Goal: Task Accomplishment & Management: Manage account settings

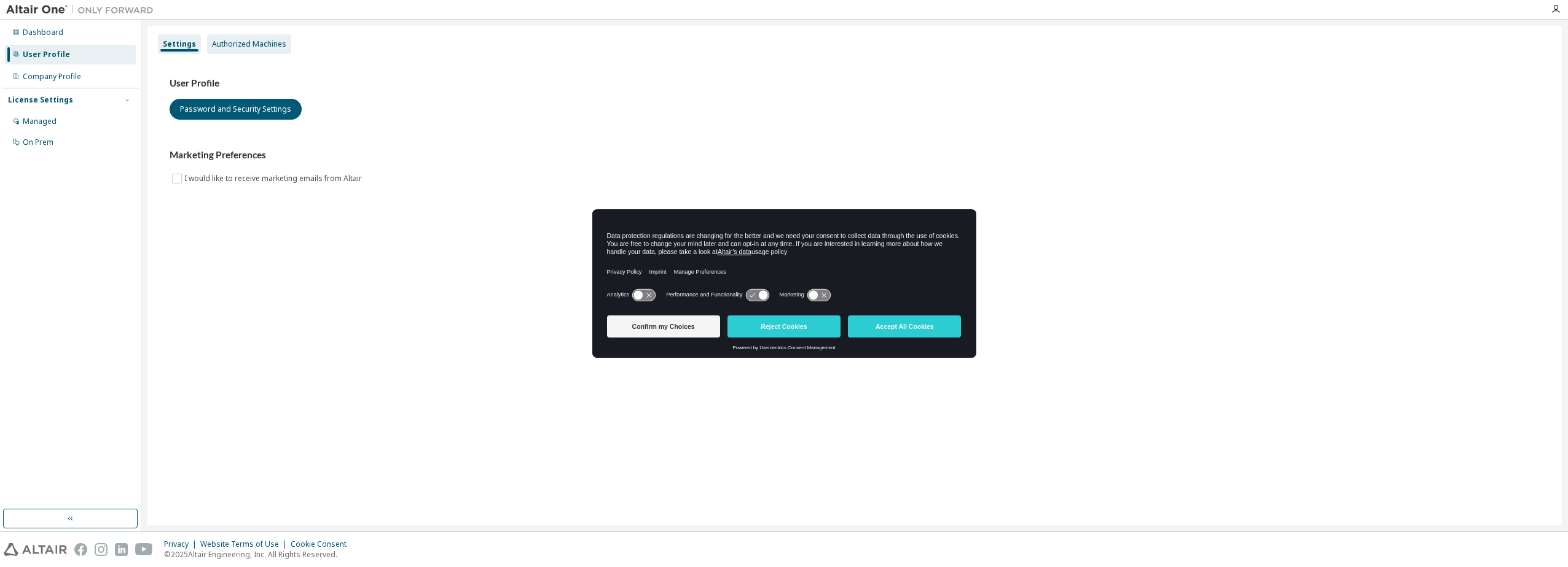
click at [249, 45] on div "Authorized Machines" at bounding box center [249, 45] width 74 height 10
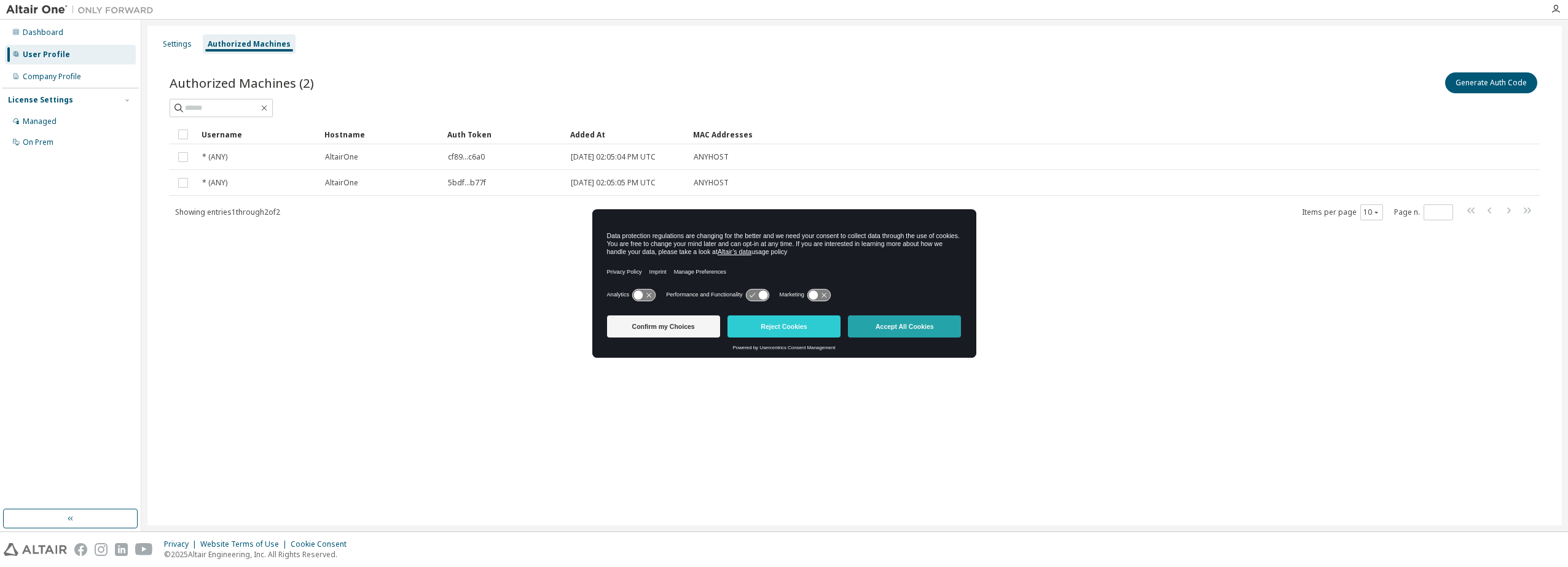
click at [936, 329] on button "Accept All Cookies" at bounding box center [905, 326] width 113 height 22
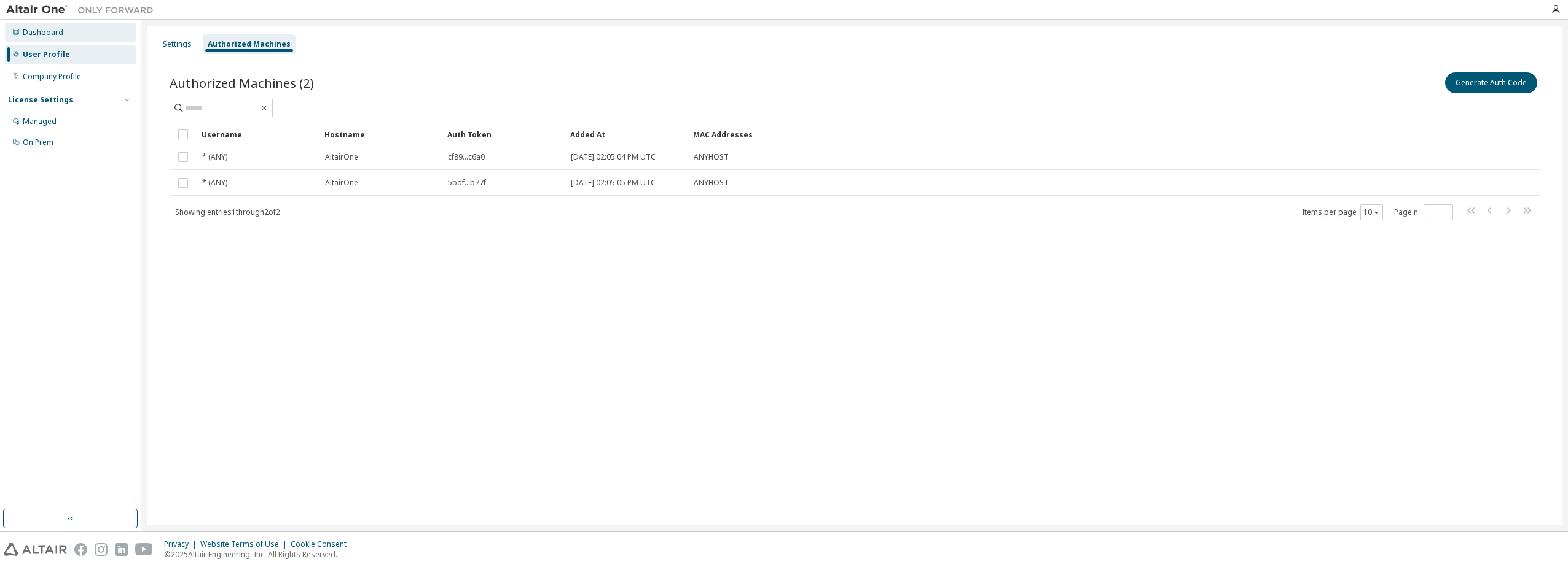
click at [27, 31] on div "Dashboard" at bounding box center [43, 33] width 41 height 10
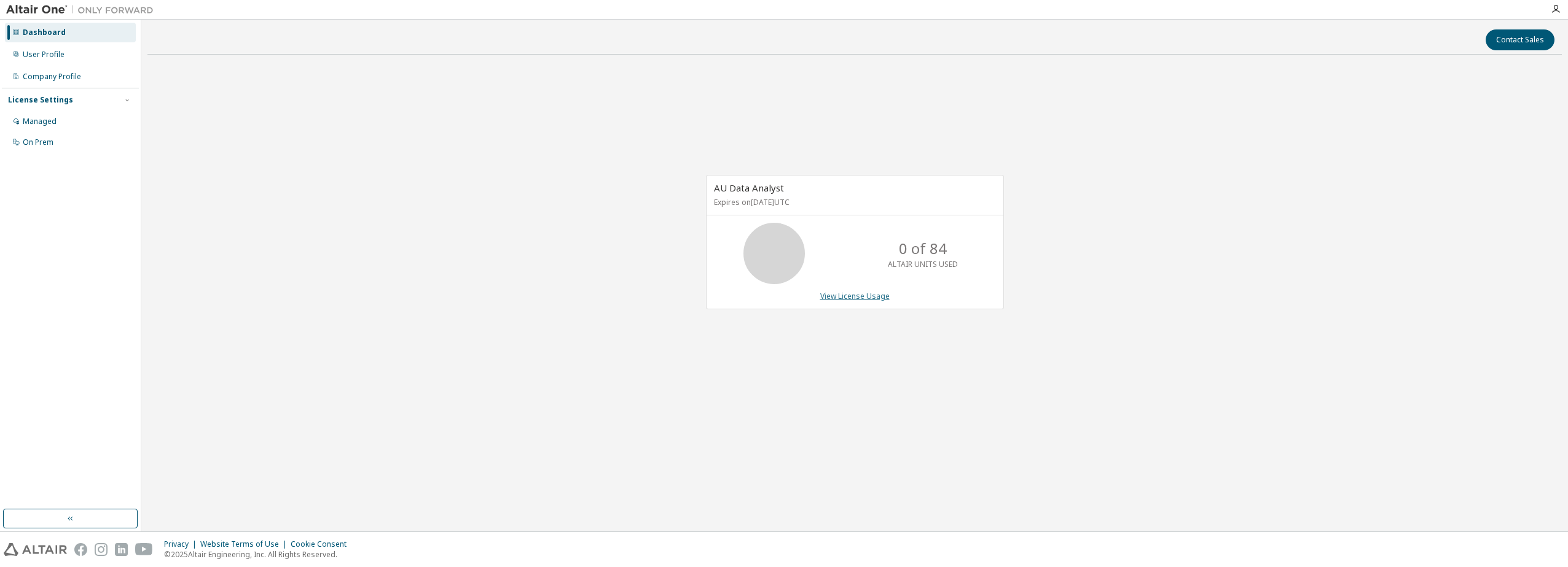
click at [833, 296] on link "View License Usage" at bounding box center [855, 296] width 69 height 10
click at [847, 291] on link "View License Usage" at bounding box center [855, 296] width 69 height 10
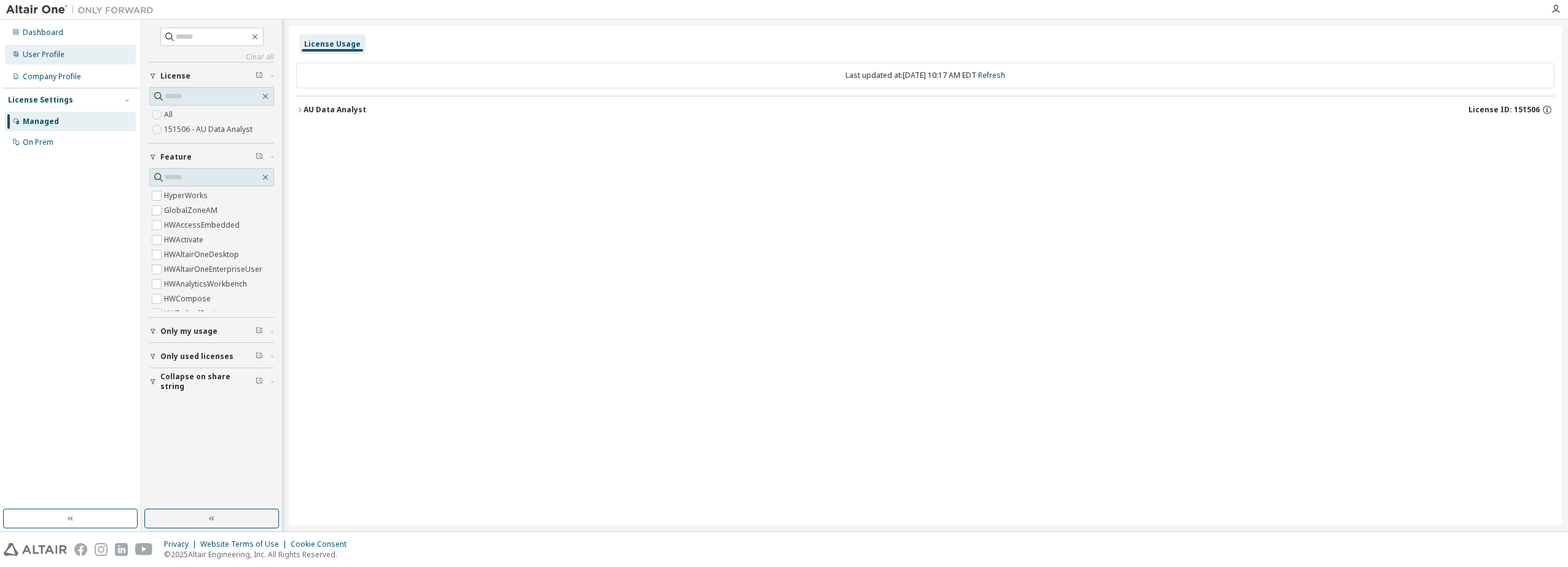
click at [50, 57] on div "User Profile" at bounding box center [43, 55] width 41 height 10
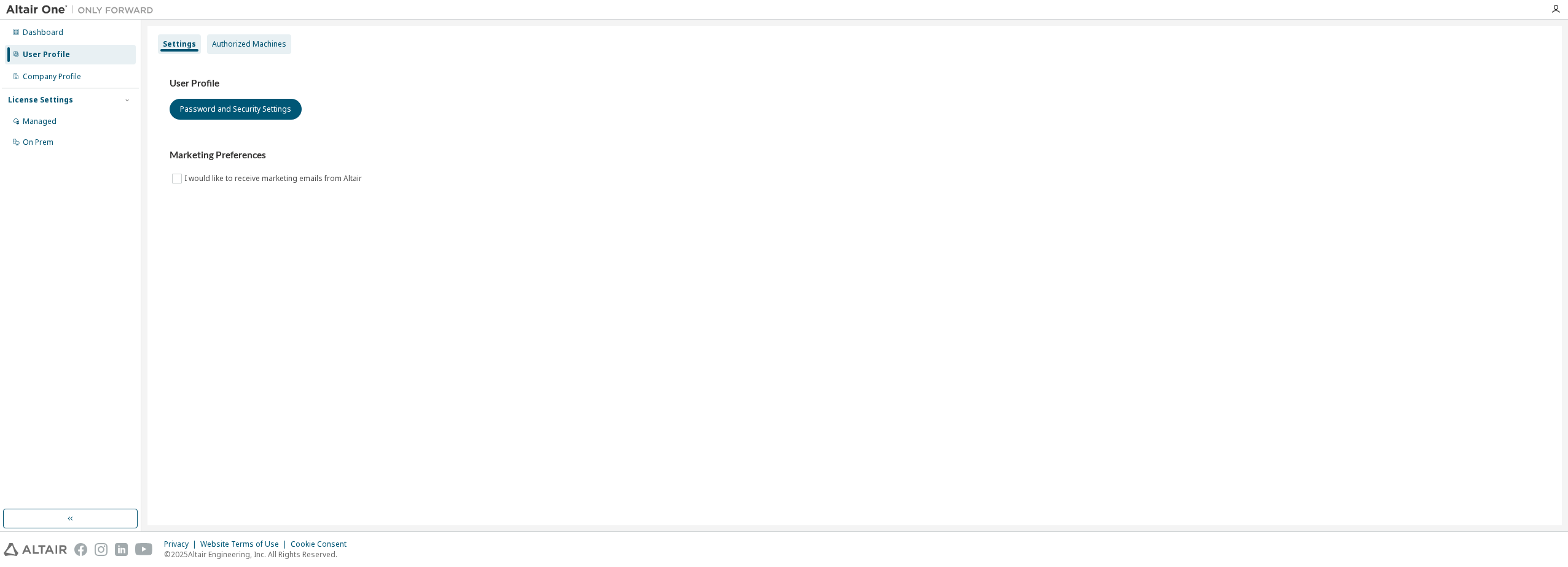
click at [269, 40] on div "Authorized Machines" at bounding box center [249, 45] width 74 height 10
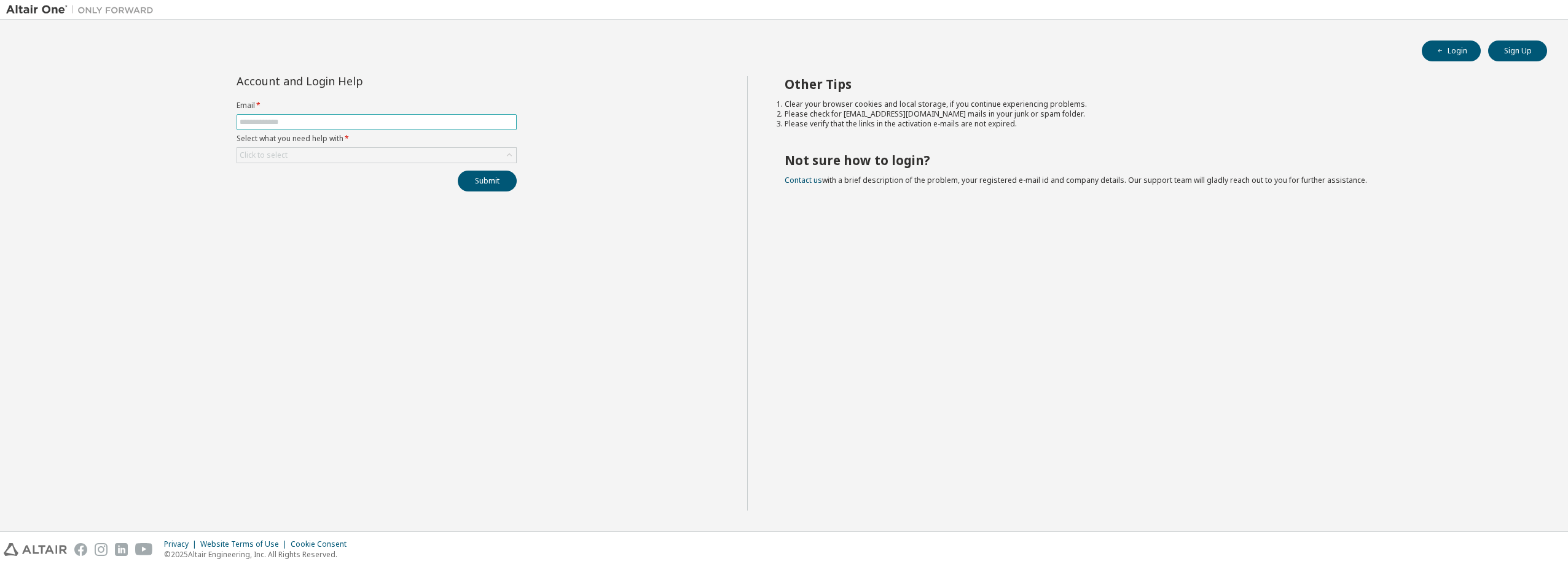
click at [341, 121] on input "text" at bounding box center [376, 123] width 274 height 10
type input "**********"
click at [336, 154] on div "Click to select" at bounding box center [376, 155] width 279 height 14
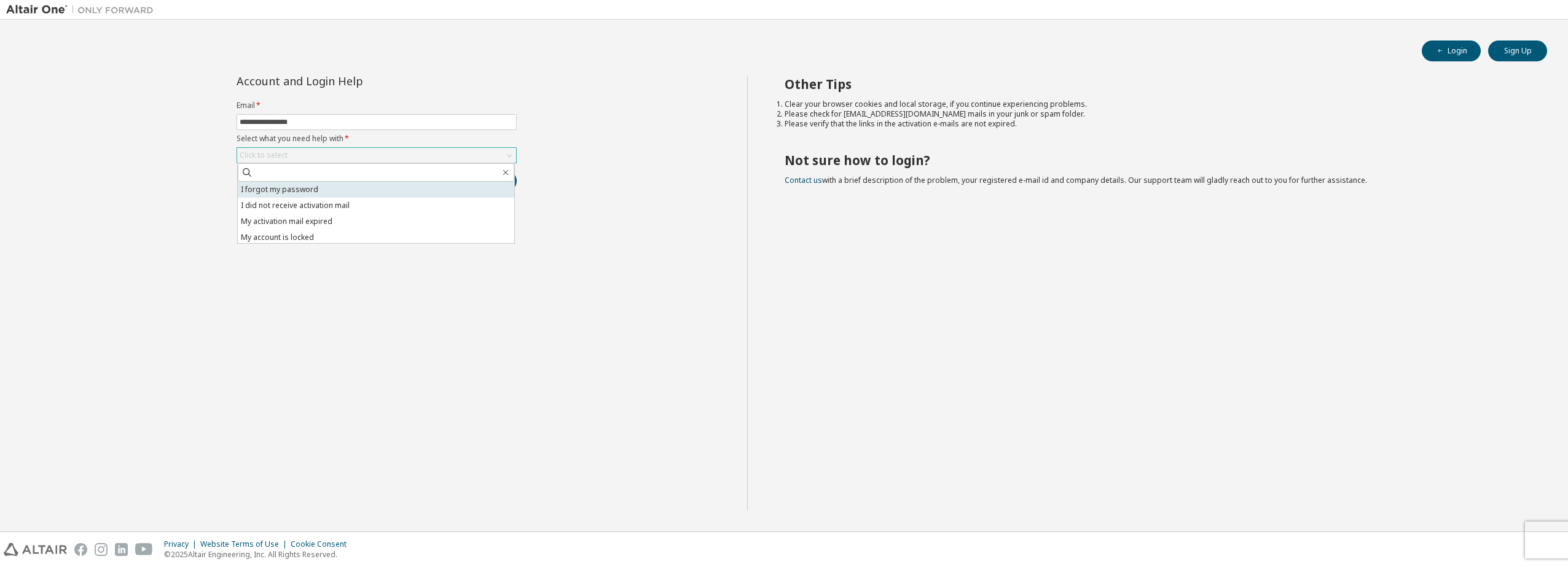
click at [314, 188] on li "I forgot my password" at bounding box center [376, 189] width 277 height 16
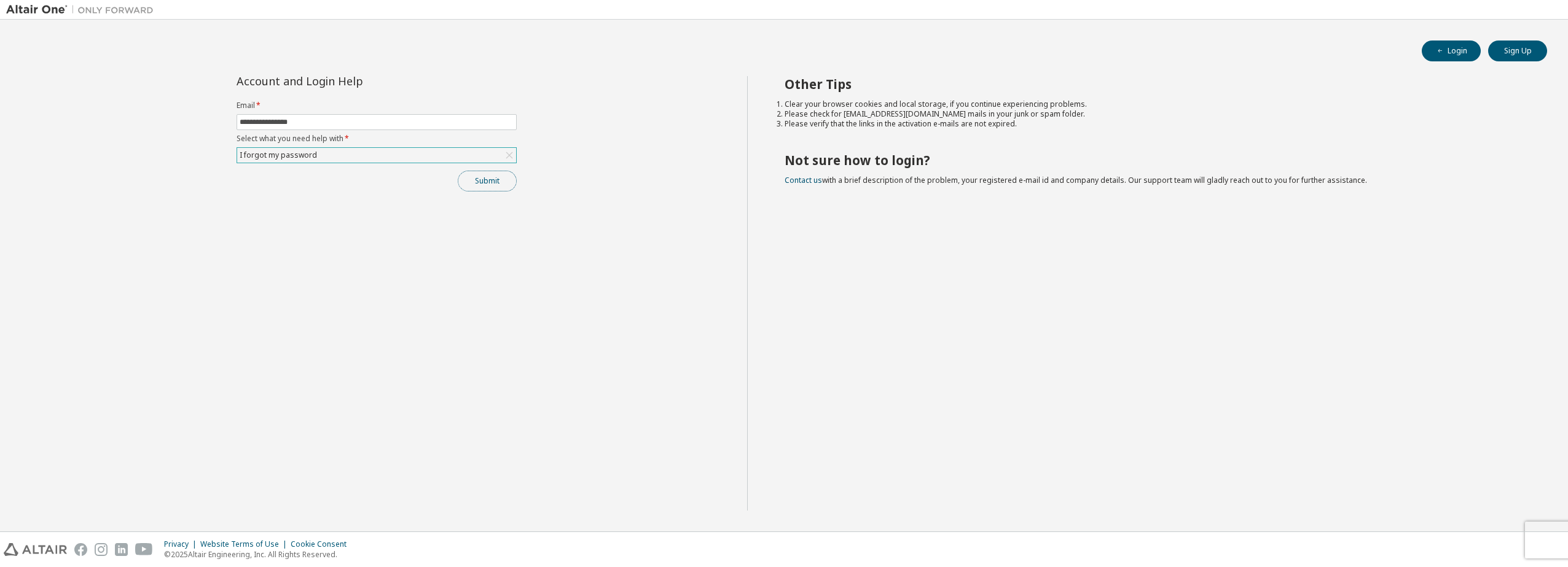
click at [491, 184] on button "Submit" at bounding box center [487, 181] width 59 height 21
click at [1543, 532] on icon "button" at bounding box center [1542, 533] width 8 height 8
click at [486, 178] on button "Submit" at bounding box center [487, 181] width 59 height 21
click at [276, 123] on input "text" at bounding box center [376, 123] width 274 height 10
type input "**********"
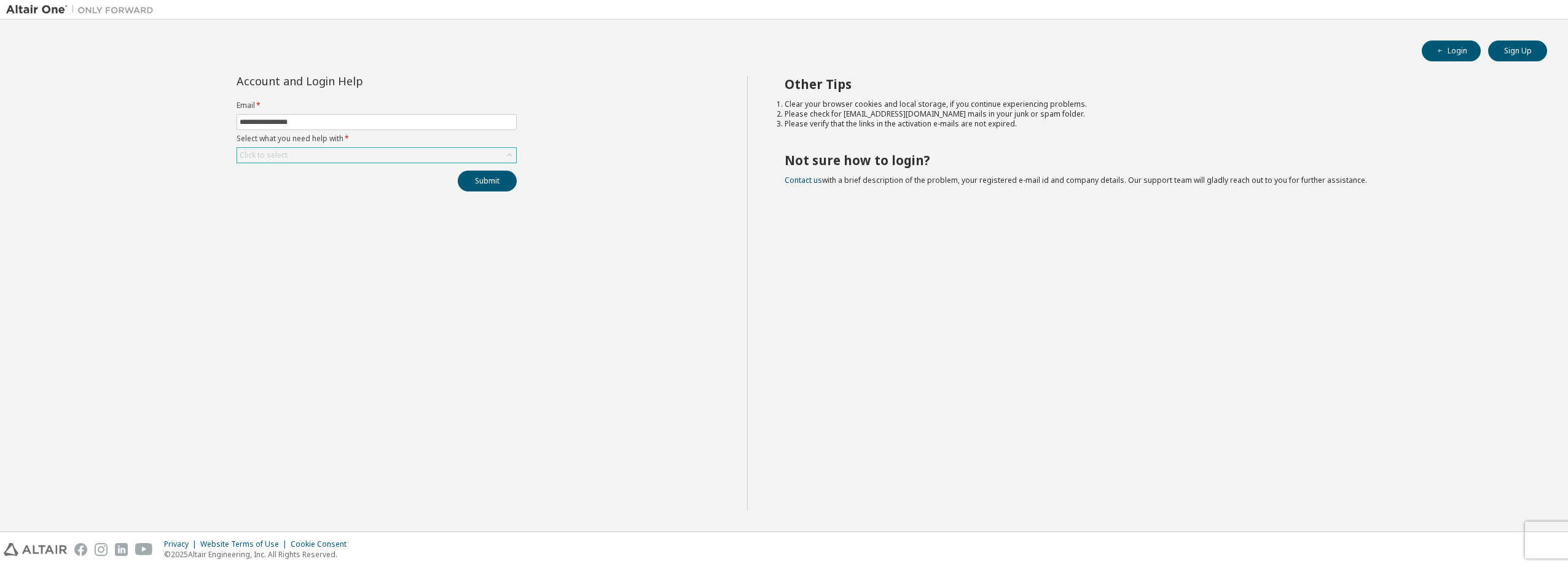
click at [296, 151] on div "Click to select" at bounding box center [376, 155] width 279 height 14
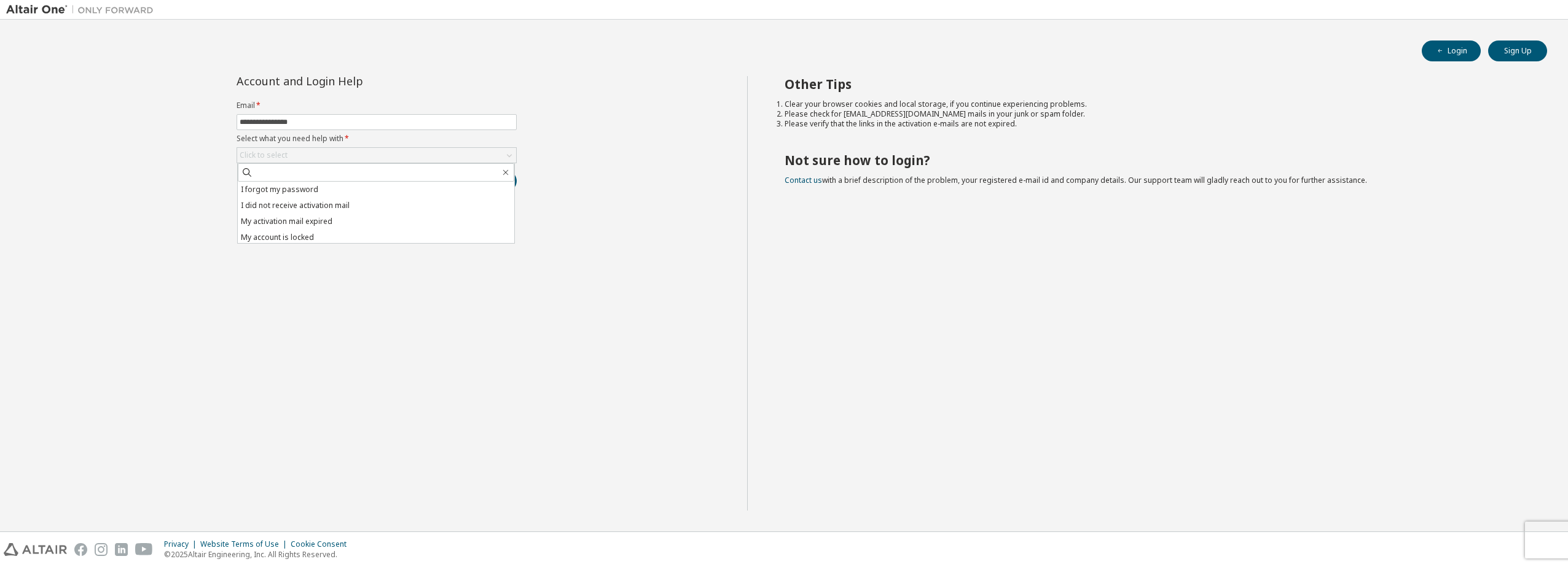
click at [619, 154] on div "**********" at bounding box center [376, 293] width 741 height 434
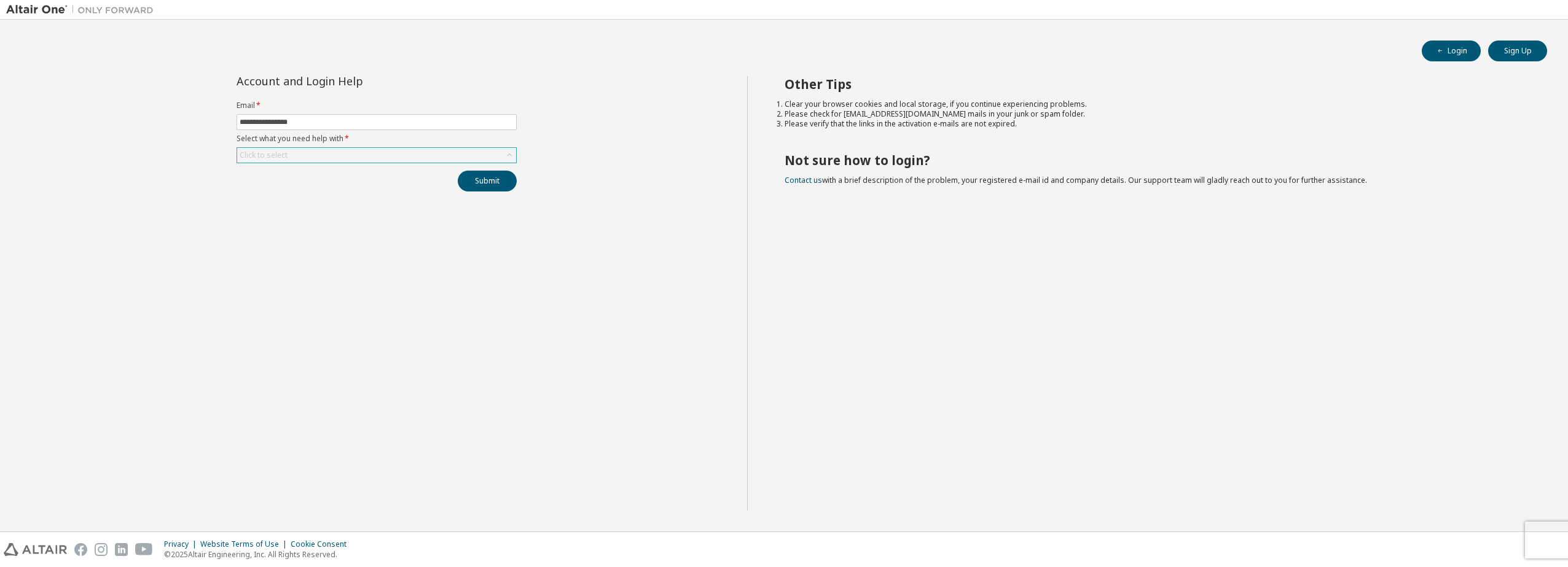
click at [432, 151] on div "Click to select" at bounding box center [376, 155] width 279 height 14
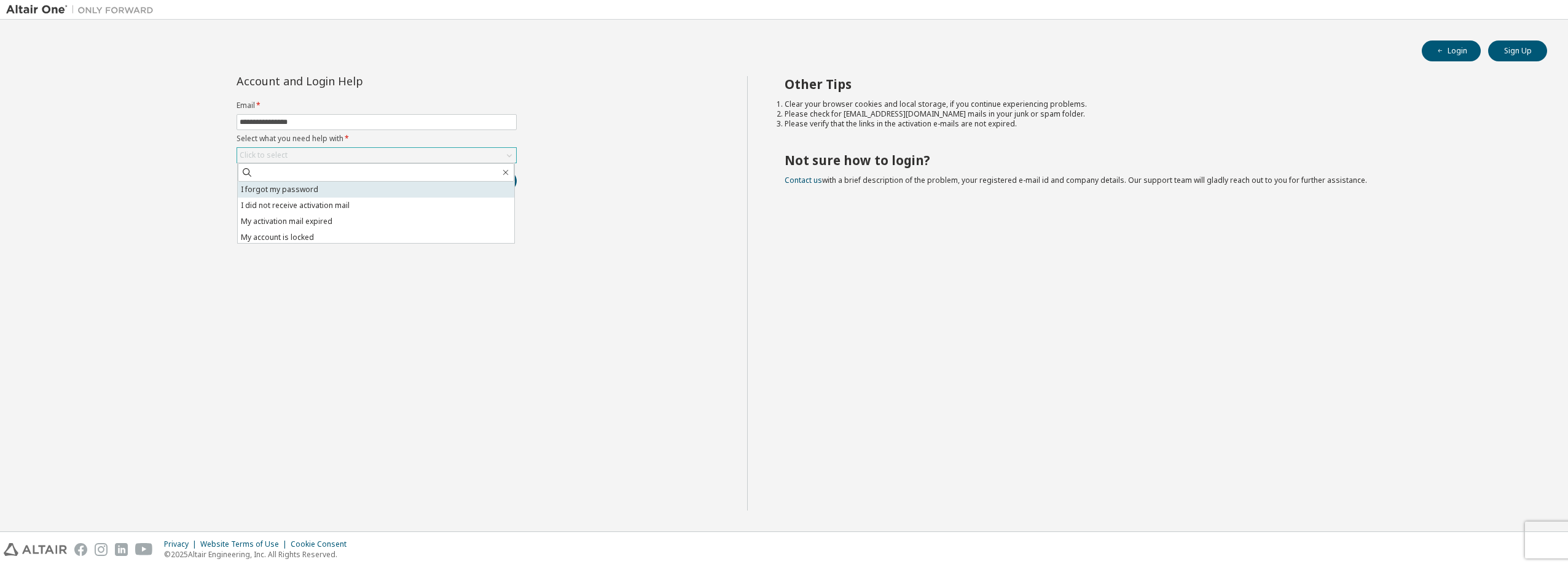
click at [325, 188] on li "I forgot my password" at bounding box center [376, 189] width 277 height 16
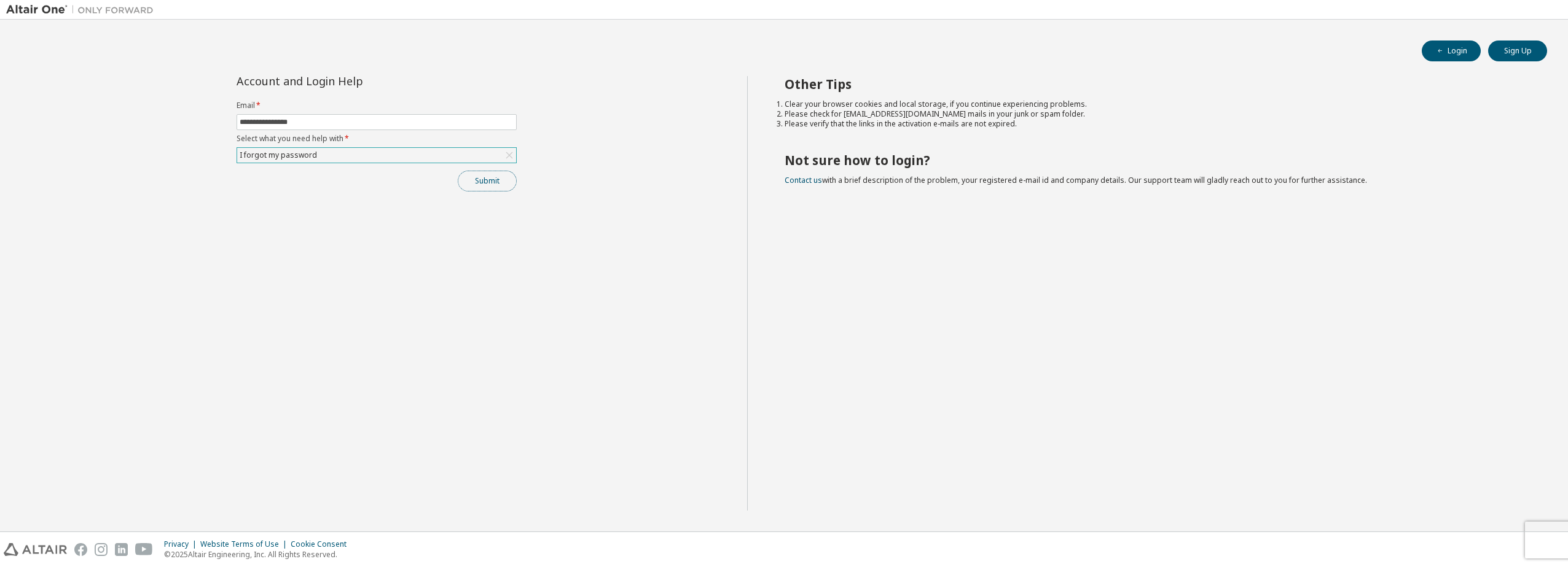
click at [491, 185] on button "Submit" at bounding box center [487, 181] width 59 height 21
click at [1458, 543] on link "Altair support" at bounding box center [1454, 543] width 49 height 10
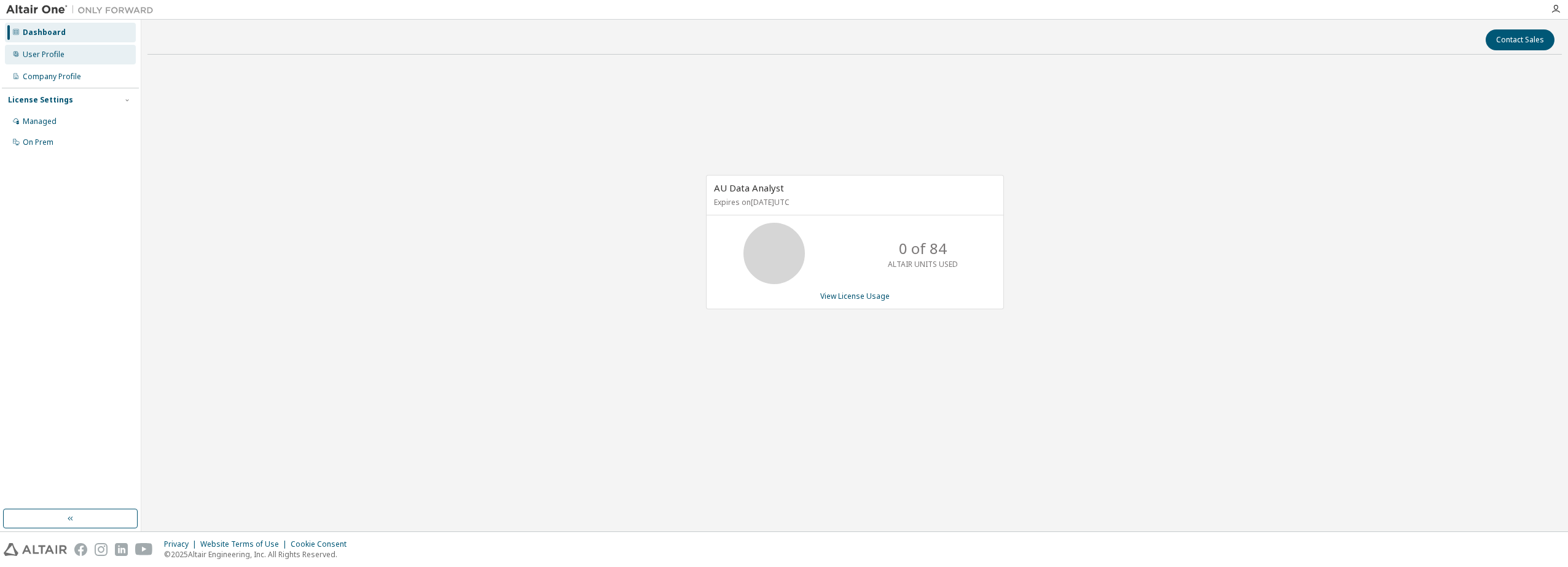
click at [55, 55] on div "User Profile" at bounding box center [43, 55] width 41 height 10
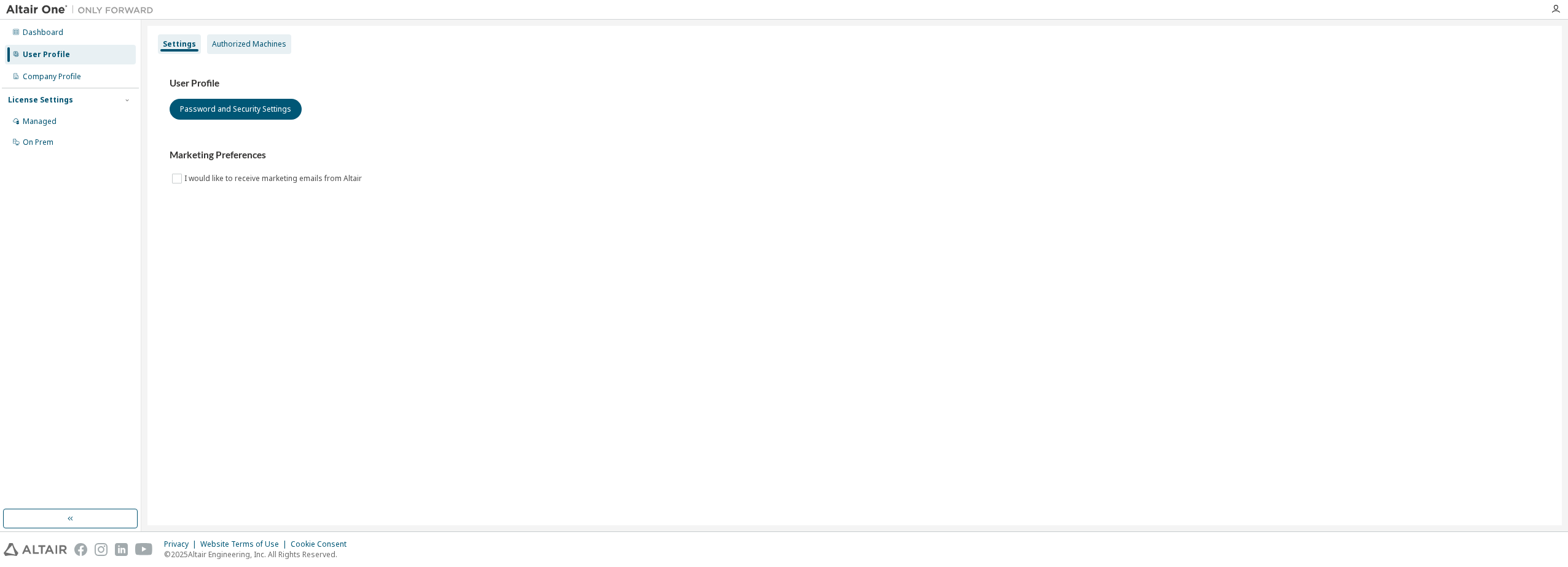
click at [244, 41] on div "Authorized Machines" at bounding box center [249, 45] width 74 height 10
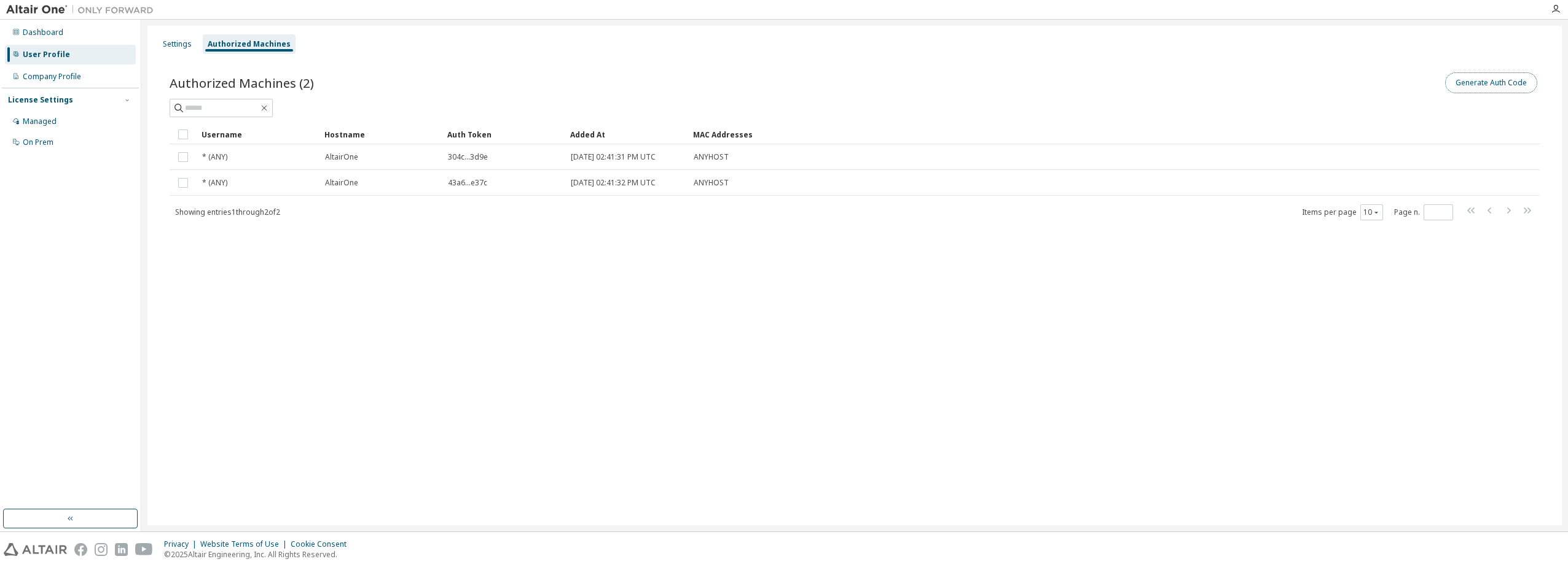
click at [1472, 80] on button "Generate Auth Code" at bounding box center [1491, 83] width 92 height 21
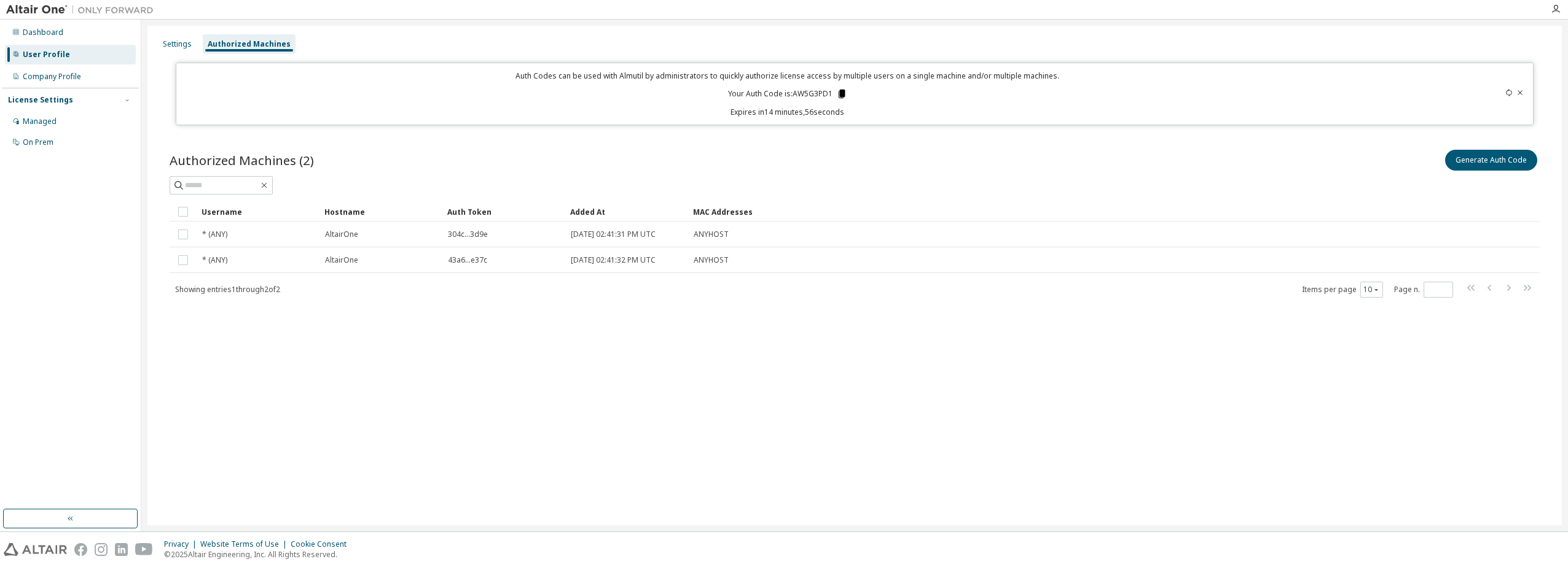
click at [842, 93] on icon at bounding box center [842, 94] width 7 height 8
